Goal: Task Accomplishment & Management: Use online tool/utility

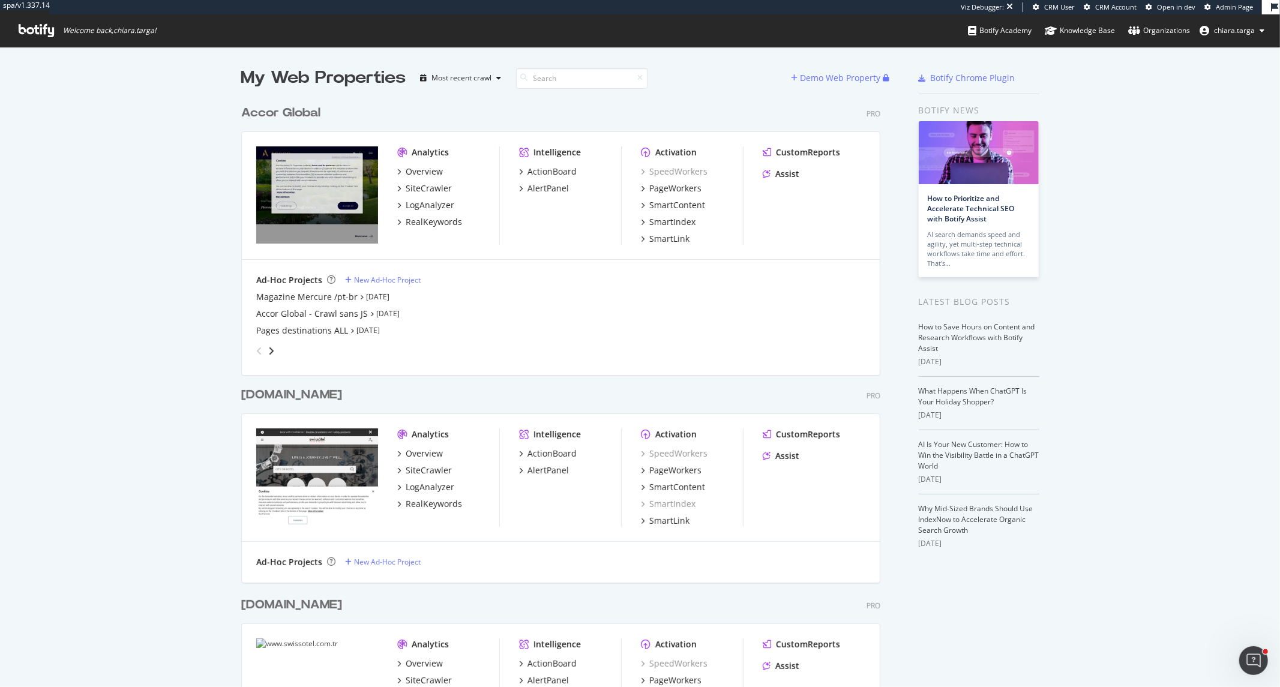
click at [1244, 21] on button "chiara.targa" at bounding box center [1232, 30] width 84 height 19
click at [1221, 58] on link "Edit Profile" at bounding box center [1221, 56] width 105 height 18
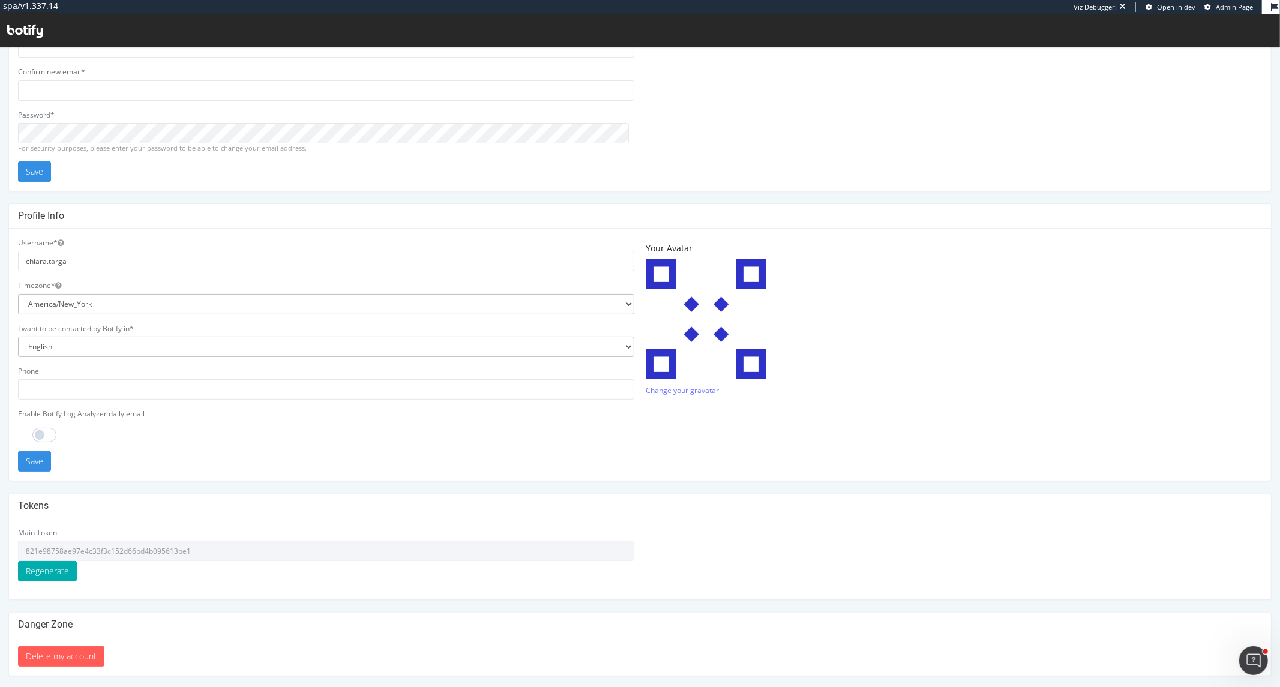
scroll to position [116, 0]
drag, startPoint x: 220, startPoint y: 549, endPoint x: 15, endPoint y: 553, distance: 204.7
click at [15, 553] on div "Main Token 821e98758ae97e4c33f3c152d66bd4b095613be1 Regenerate" at bounding box center [326, 557] width 628 height 63
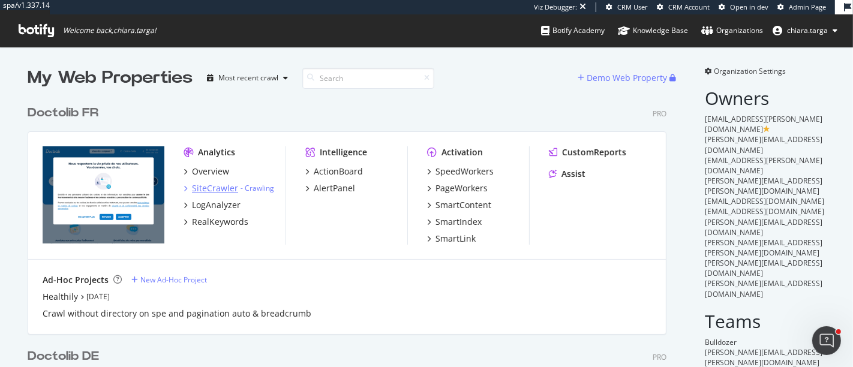
click at [206, 188] on div "SiteCrawler" at bounding box center [215, 188] width 46 height 12
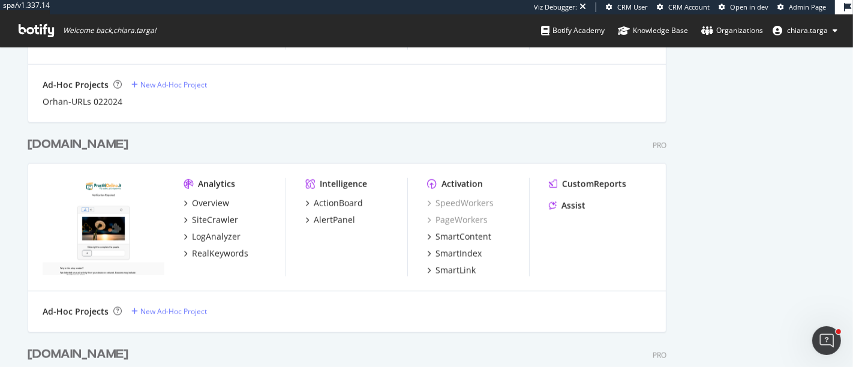
scroll to position [1267, 0]
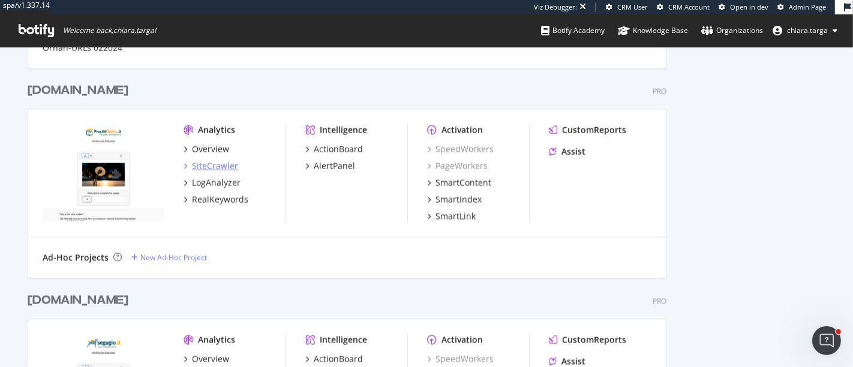
click at [208, 163] on div "SiteCrawler" at bounding box center [215, 166] width 46 height 12
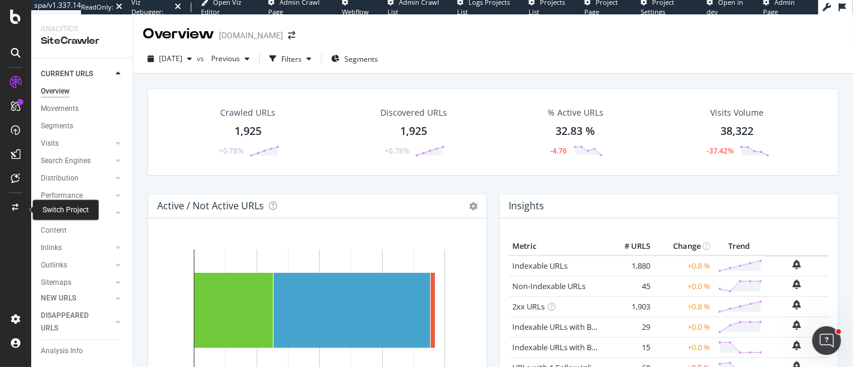
click at [19, 204] on div at bounding box center [15, 207] width 29 height 19
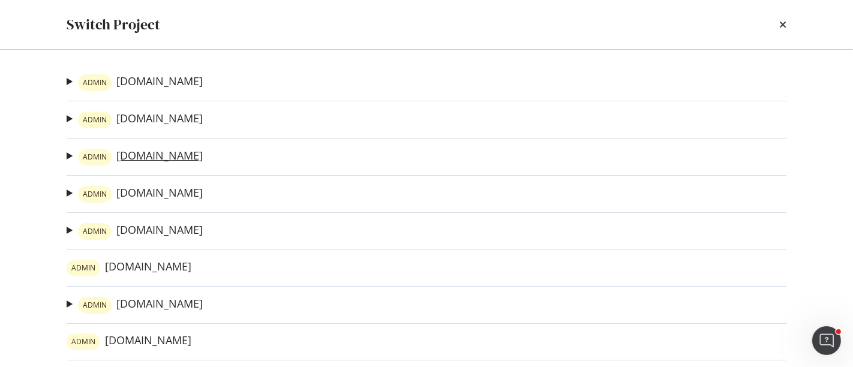
click at [166, 158] on link "ADMIN Trovaprezzi.it" at bounding box center [140, 157] width 125 height 17
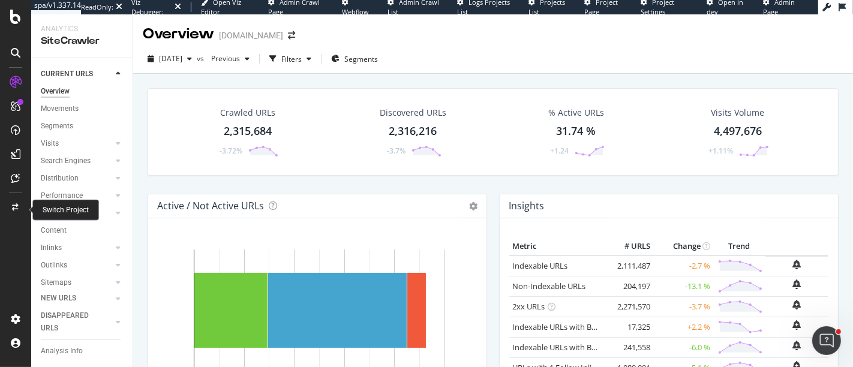
click at [12, 210] on div at bounding box center [15, 207] width 29 height 19
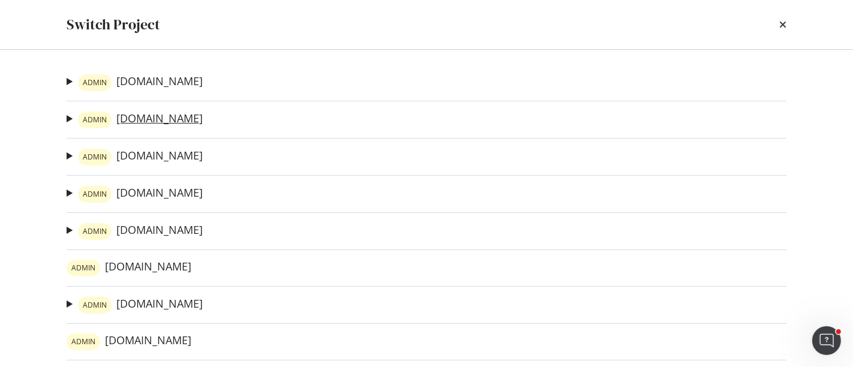
click at [106, 121] on div "ADMIN" at bounding box center [95, 120] width 34 height 17
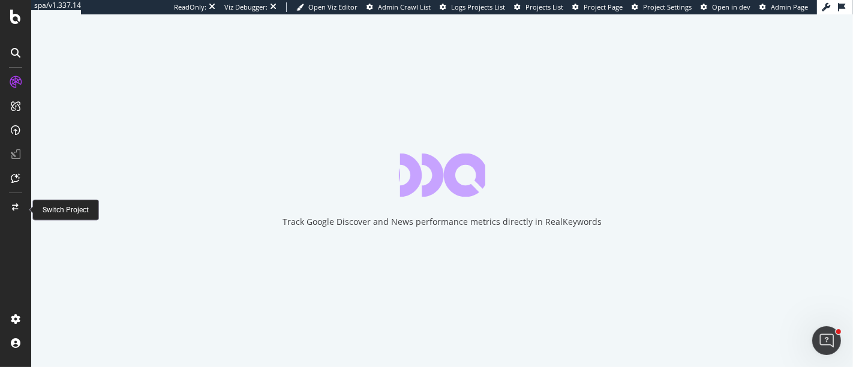
click at [8, 198] on div at bounding box center [15, 207] width 29 height 19
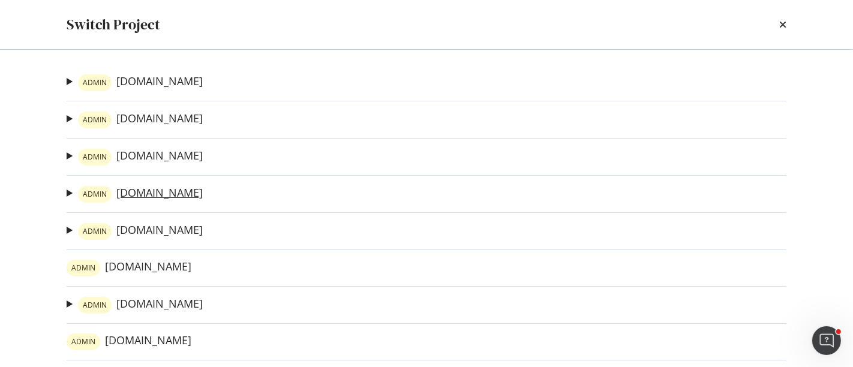
click at [176, 191] on link "ADMIN Qualescegliere.it" at bounding box center [140, 194] width 125 height 17
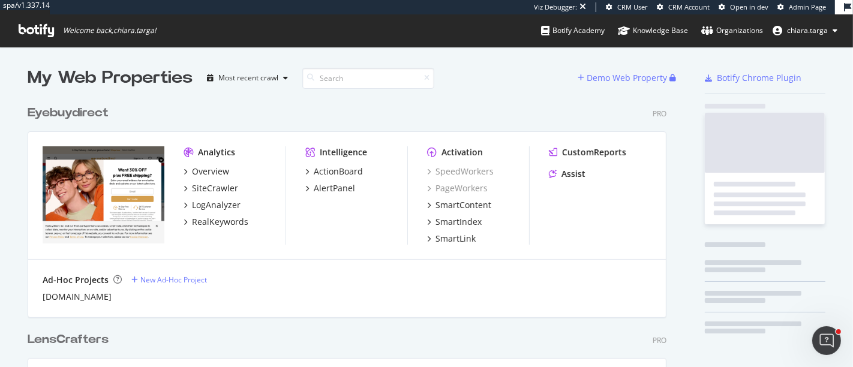
scroll to position [1454, 639]
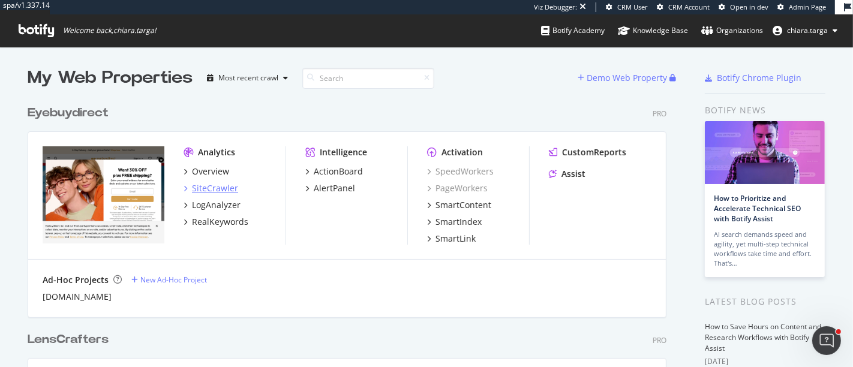
click at [205, 191] on div "SiteCrawler" at bounding box center [215, 188] width 46 height 12
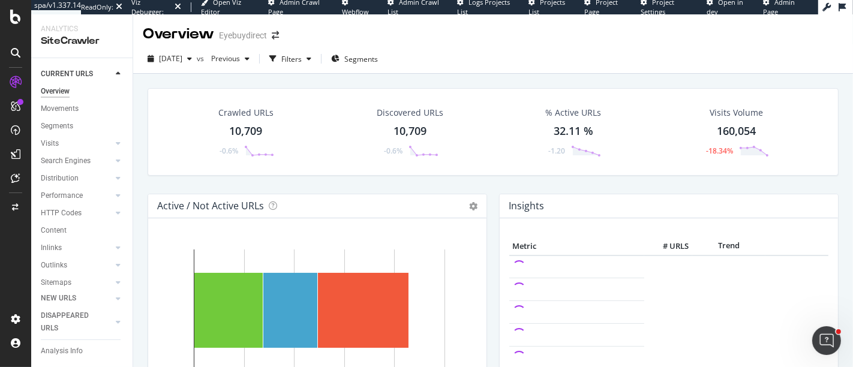
drag, startPoint x: 17, startPoint y: 193, endPoint x: 16, endPoint y: 200, distance: 7.3
click at [16, 193] on div at bounding box center [15, 191] width 29 height 237
click at [16, 204] on icon at bounding box center [16, 207] width 7 height 7
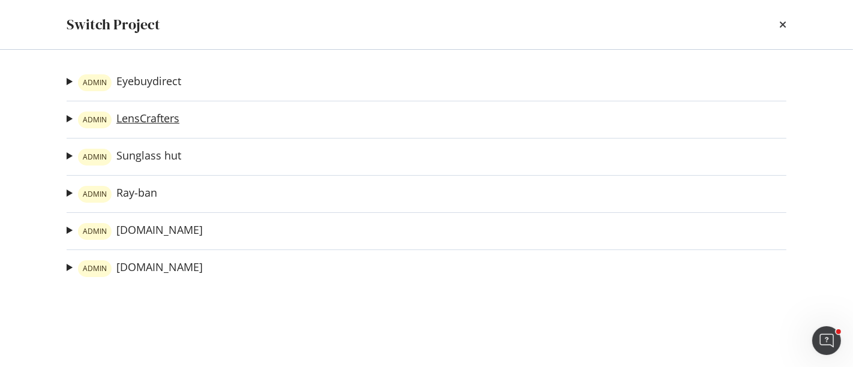
click at [166, 116] on link "ADMIN LensCrafters" at bounding box center [128, 120] width 101 height 17
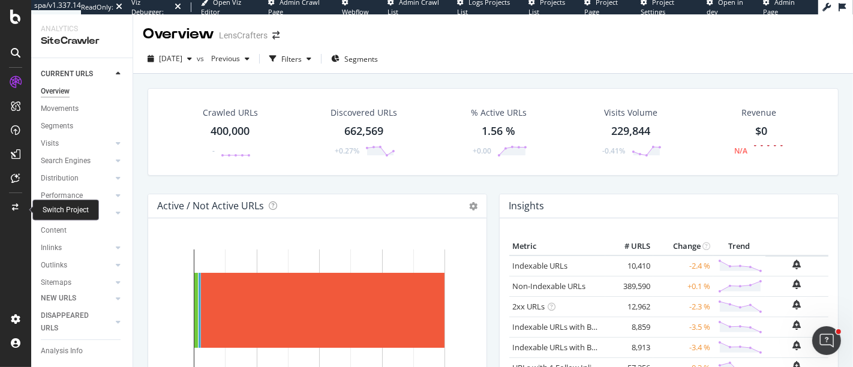
click at [21, 205] on div at bounding box center [15, 207] width 29 height 19
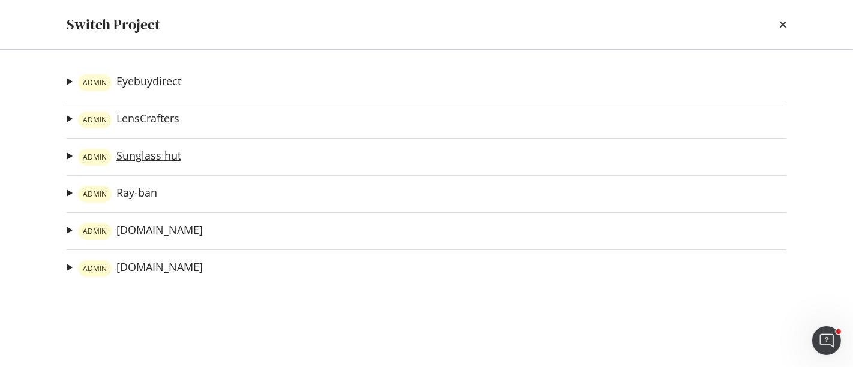
click at [158, 160] on link "ADMIN Sunglass hut" at bounding box center [129, 157] width 103 height 17
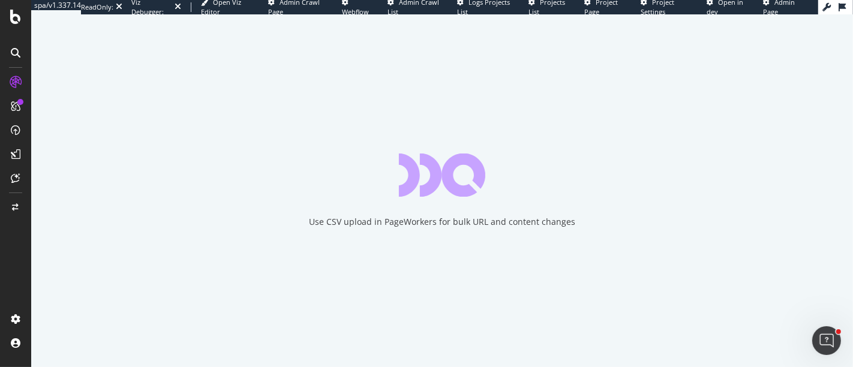
click at [16, 193] on div at bounding box center [15, 191] width 29 height 237
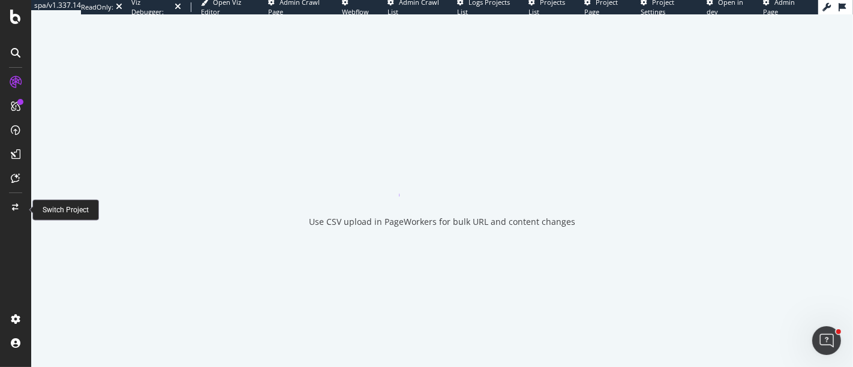
click at [16, 198] on div at bounding box center [15, 207] width 29 height 19
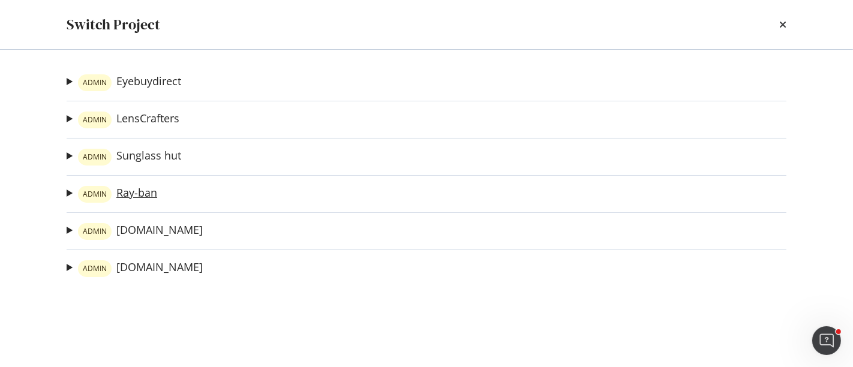
click at [145, 198] on link "ADMIN Ray-ban" at bounding box center [117, 194] width 79 height 17
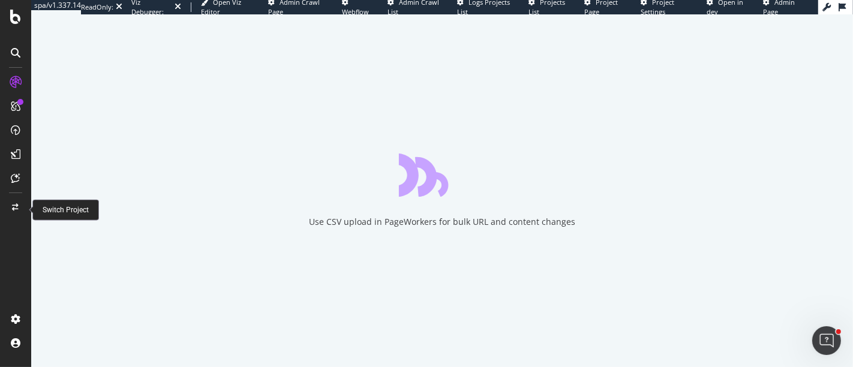
click at [22, 208] on div at bounding box center [15, 207] width 29 height 19
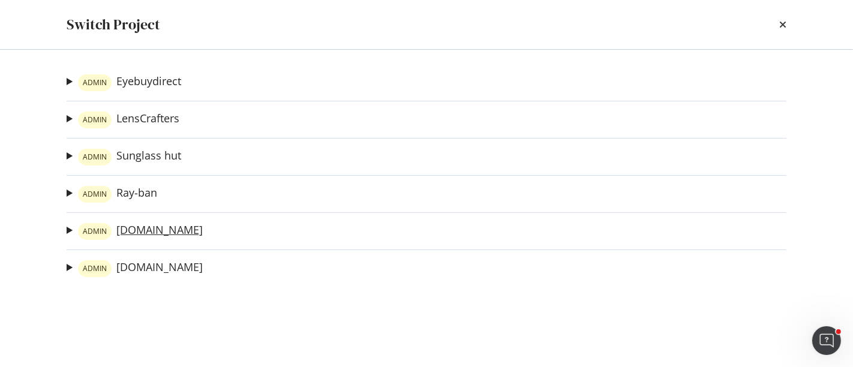
click at [151, 223] on link "ADMIN Oakley.com" at bounding box center [140, 231] width 125 height 17
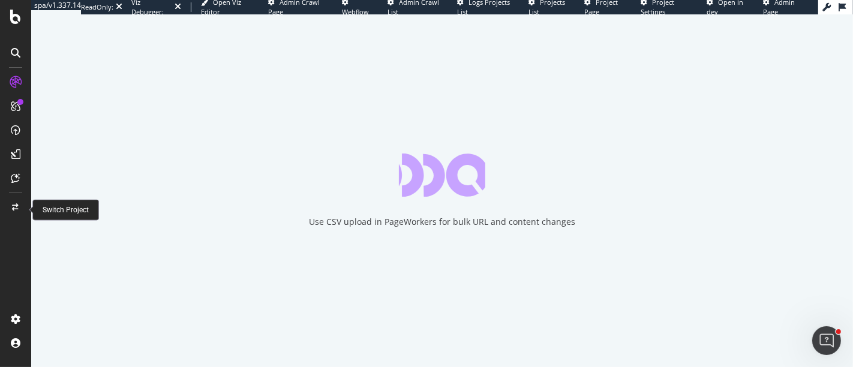
click at [7, 205] on div at bounding box center [15, 207] width 29 height 19
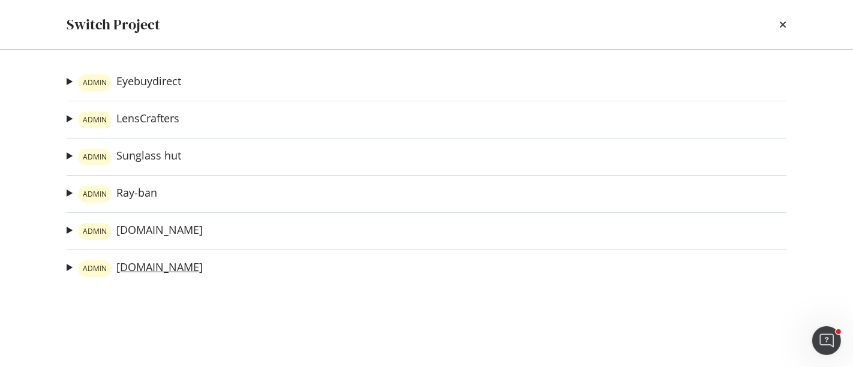
click at [144, 263] on link "ADMIN visiondirect.co.uk" at bounding box center [140, 268] width 125 height 17
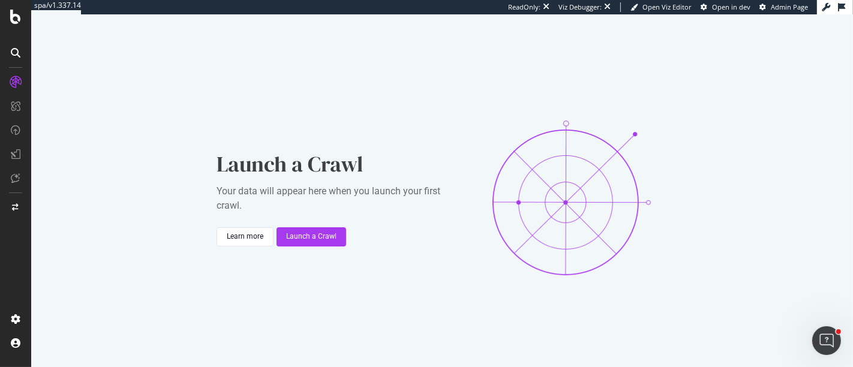
click at [90, 122] on div "Launch a Crawl Your data will appear here when you launch your first crawl. Lea…" at bounding box center [442, 197] width 822 height 367
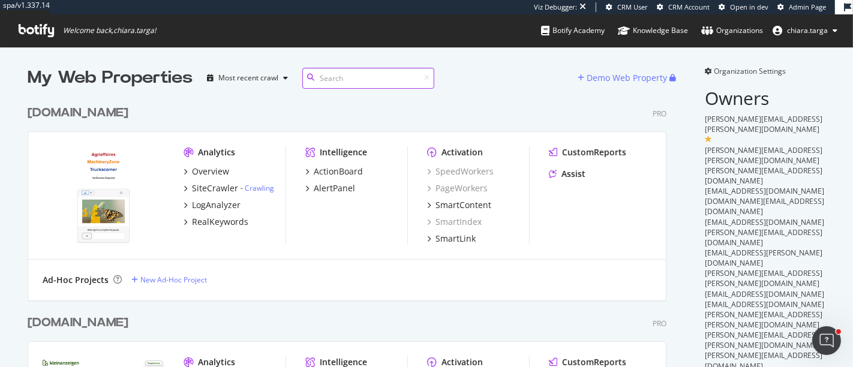
click at [350, 78] on input at bounding box center [368, 78] width 132 height 21
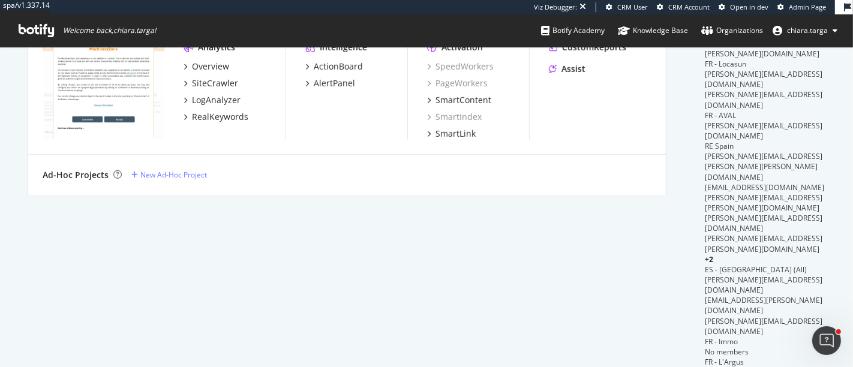
scroll to position [533, 0]
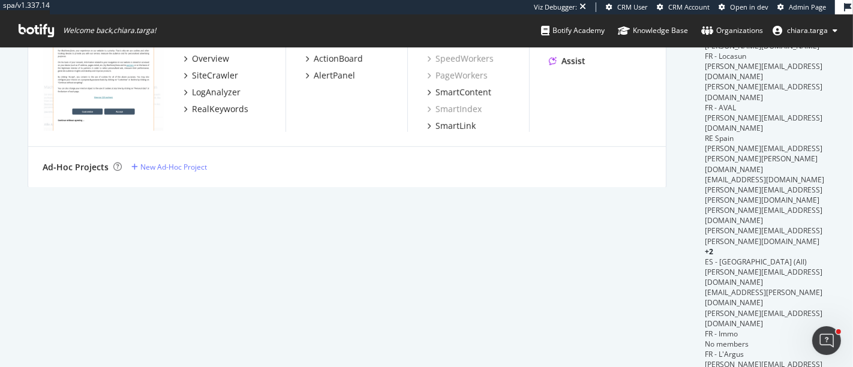
type input "machiner"
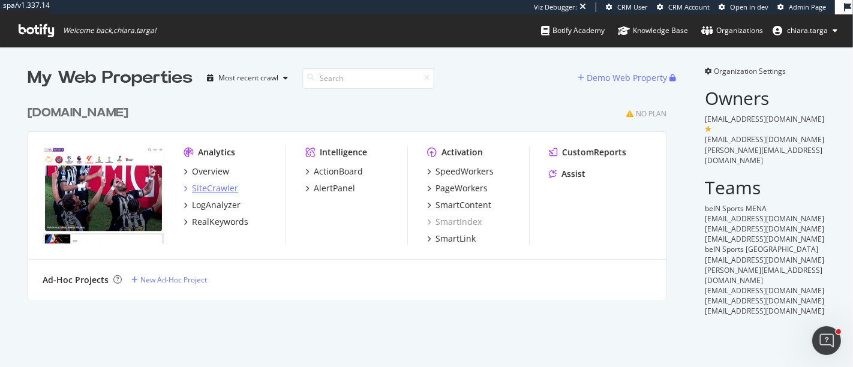
click at [214, 185] on div "SiteCrawler" at bounding box center [215, 188] width 46 height 12
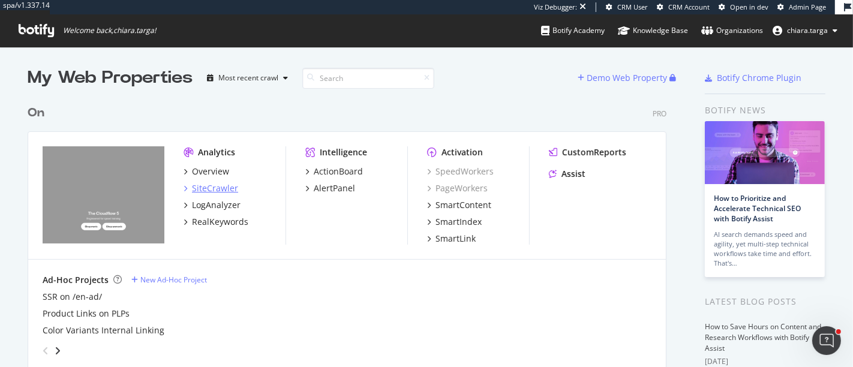
click at [216, 185] on div "SiteCrawler" at bounding box center [215, 188] width 46 height 12
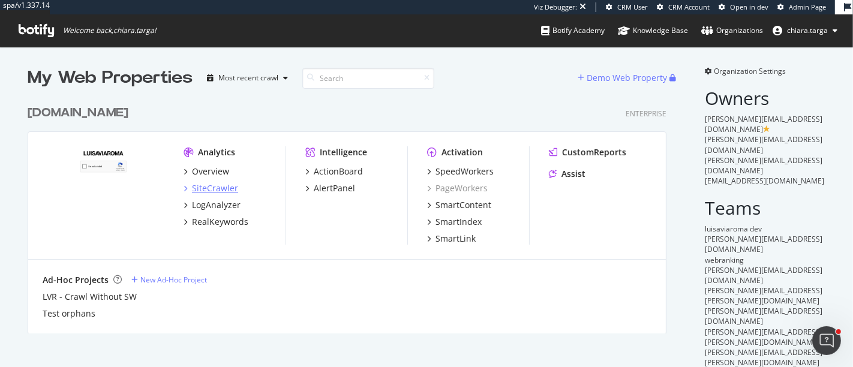
click at [217, 185] on div "SiteCrawler" at bounding box center [215, 188] width 46 height 12
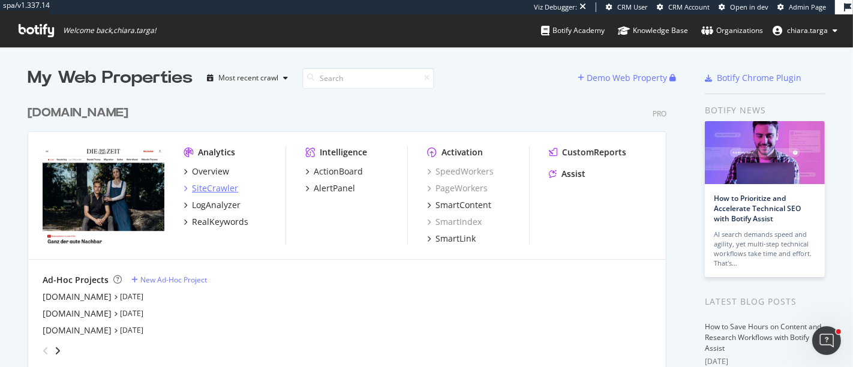
click at [204, 182] on div "SiteCrawler" at bounding box center [215, 188] width 46 height 12
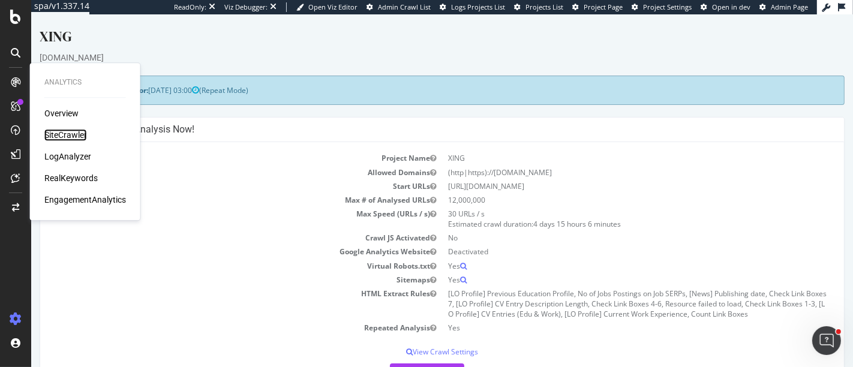
drag, startPoint x: 58, startPoint y: 132, endPoint x: 76, endPoint y: 122, distance: 20.7
click at [58, 132] on div "SiteCrawler" at bounding box center [65, 135] width 43 height 12
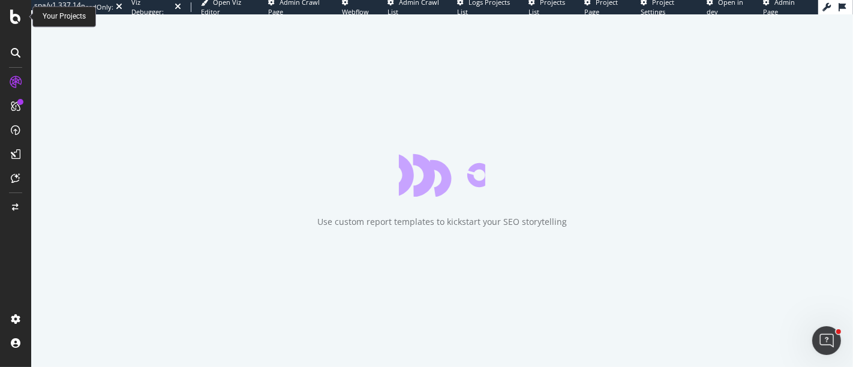
click at [15, 16] on icon at bounding box center [15, 17] width 11 height 14
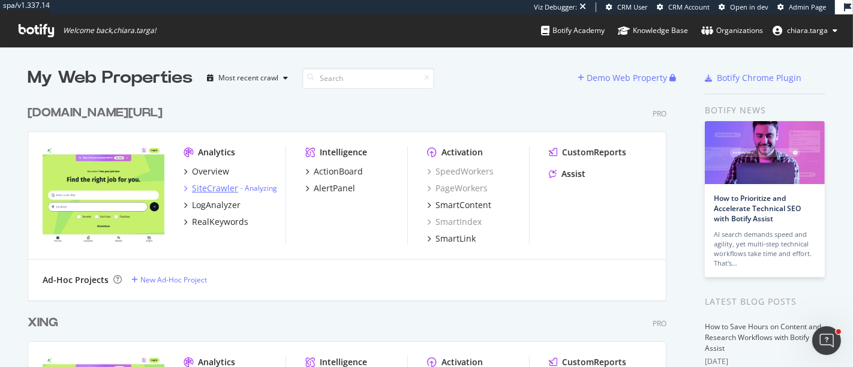
click at [206, 188] on div "SiteCrawler" at bounding box center [215, 188] width 46 height 12
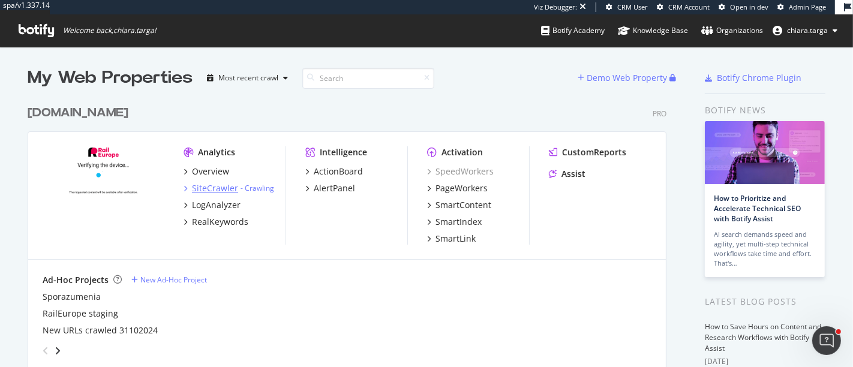
click at [208, 187] on div "SiteCrawler" at bounding box center [215, 188] width 46 height 12
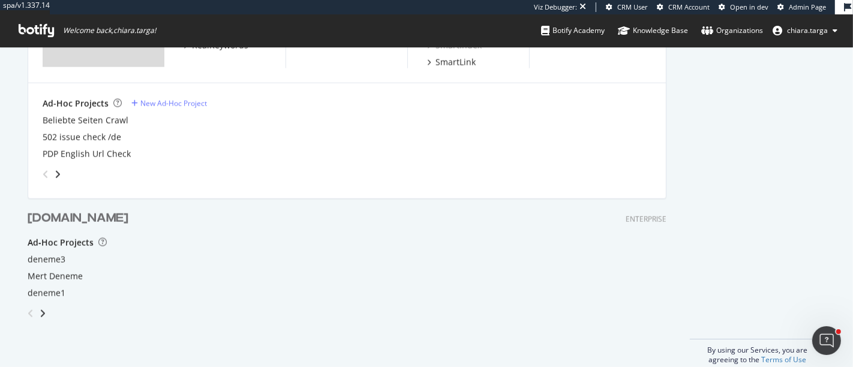
scroll to position [1471, 0]
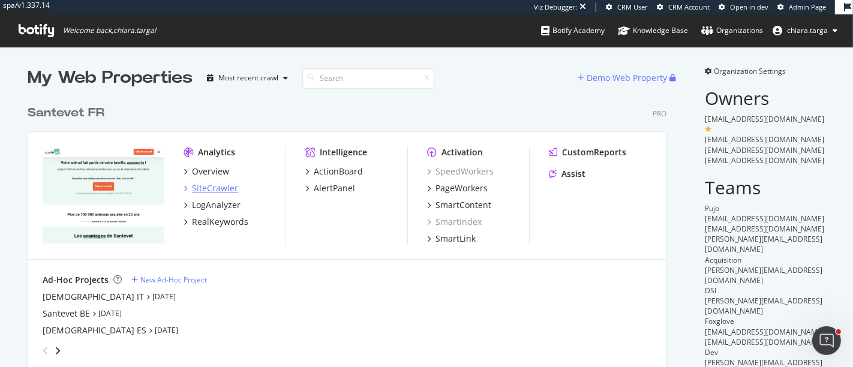
click at [207, 184] on div "SiteCrawler" at bounding box center [215, 188] width 46 height 12
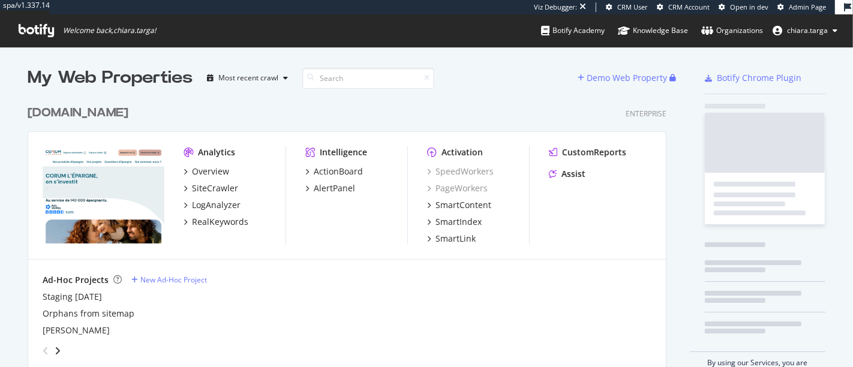
scroll to position [272, 639]
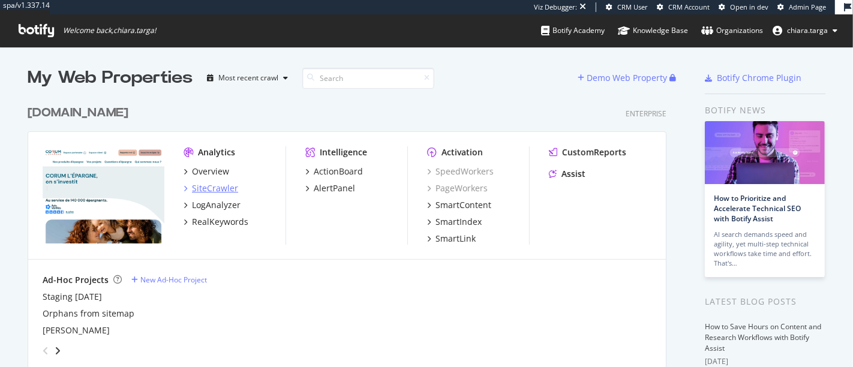
click at [209, 187] on div "SiteCrawler" at bounding box center [215, 188] width 46 height 12
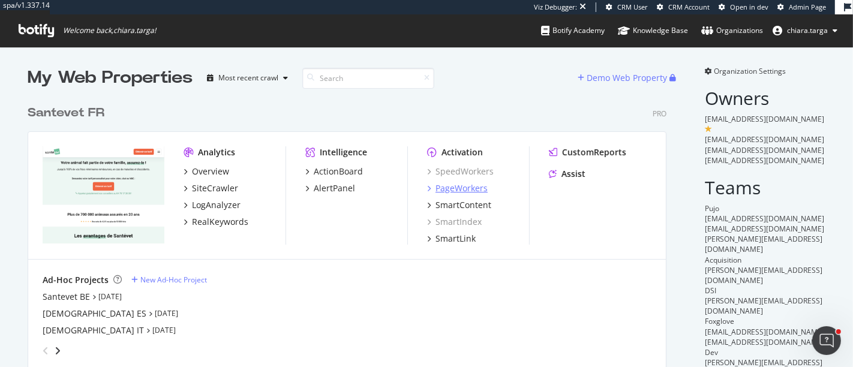
click at [441, 185] on div "PageWorkers" at bounding box center [462, 188] width 52 height 12
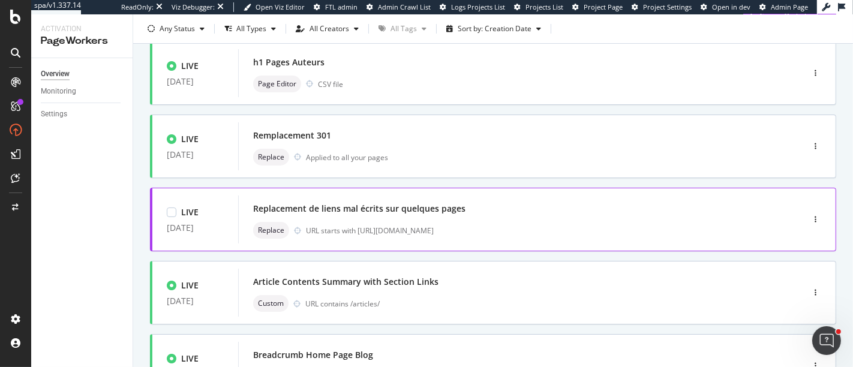
scroll to position [83, 0]
click at [403, 289] on div "Article Contents Summary with Section Links Custom URL contains /articles/" at bounding box center [502, 291] width 499 height 38
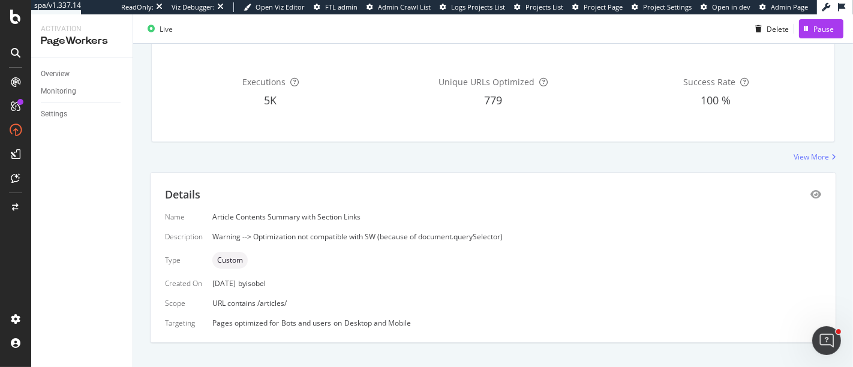
scroll to position [126, 0]
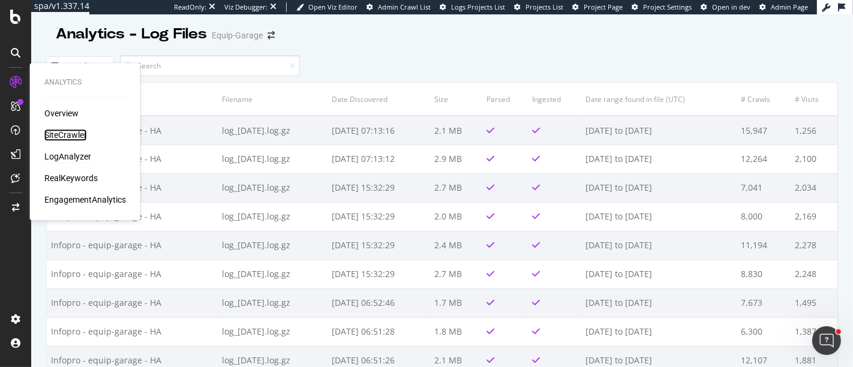
click at [64, 133] on div "SiteCrawler" at bounding box center [65, 135] width 43 height 12
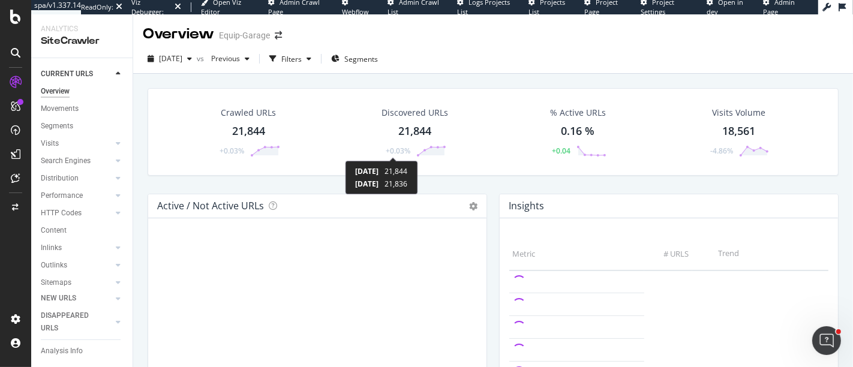
scroll to position [1, 0]
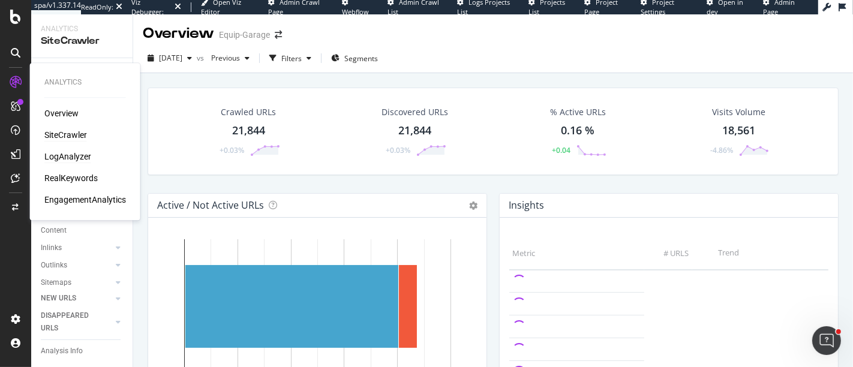
click at [65, 153] on div "LogAnalyzer" at bounding box center [67, 157] width 47 height 12
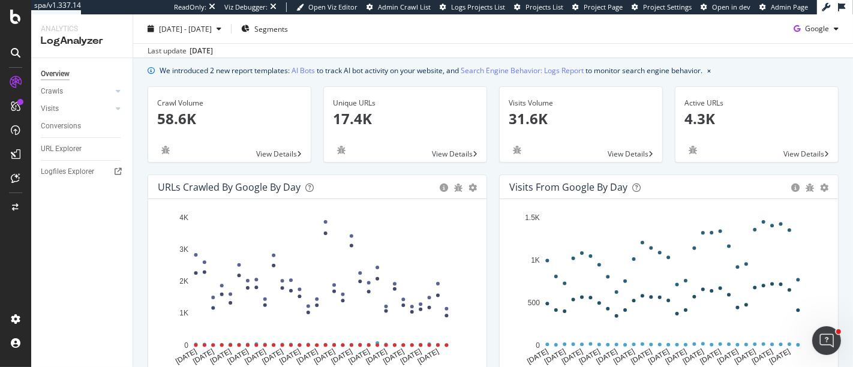
scroll to position [44, 0]
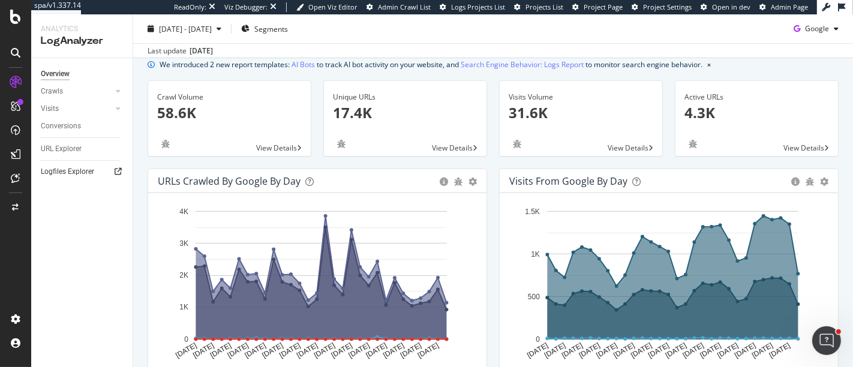
click at [115, 172] on icon at bounding box center [118, 171] width 7 height 7
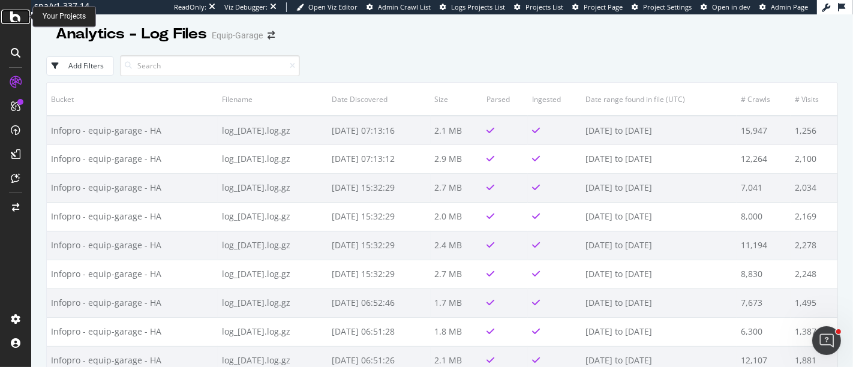
click at [16, 16] on icon at bounding box center [15, 17] width 11 height 14
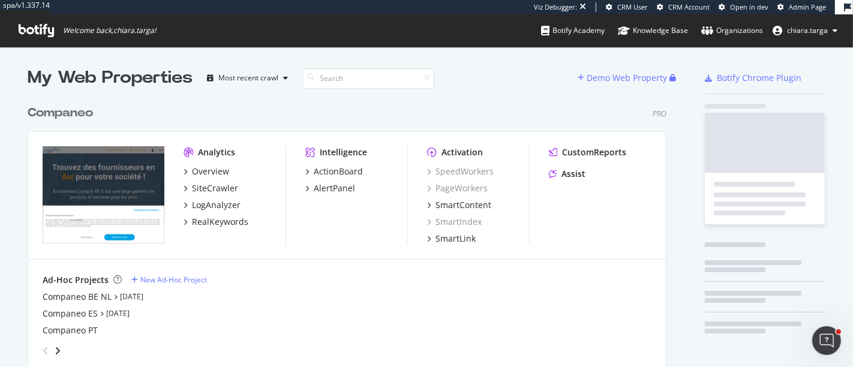
scroll to position [3009, 639]
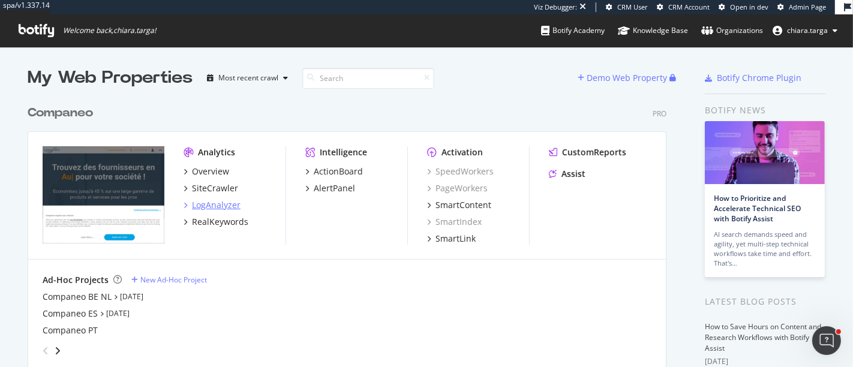
click at [211, 207] on div "LogAnalyzer" at bounding box center [216, 205] width 49 height 12
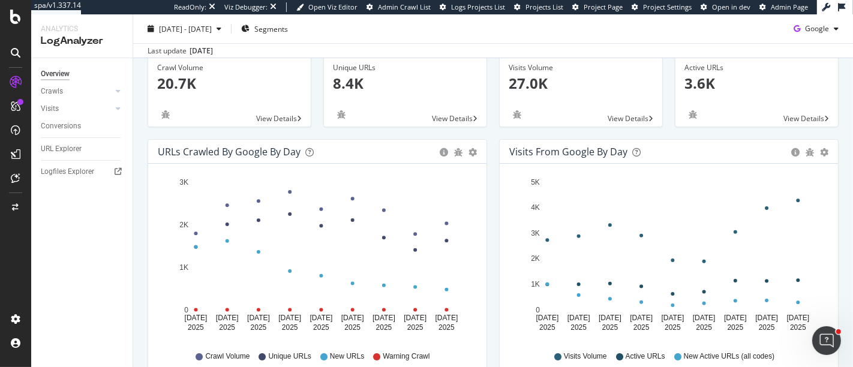
scroll to position [74, 0]
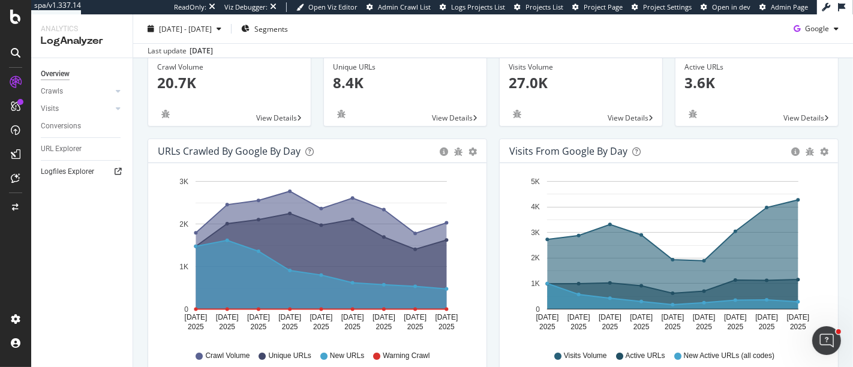
click at [119, 172] on icon at bounding box center [118, 171] width 7 height 7
